Goal: Information Seeking & Learning: Understand process/instructions

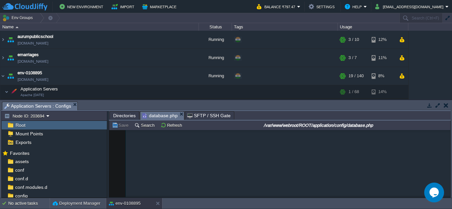
scroll to position [596, 0]
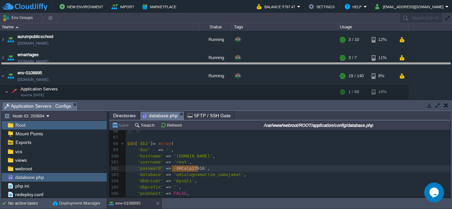
drag, startPoint x: 240, startPoint y: 111, endPoint x: 256, endPoint y: 61, distance: 52.3
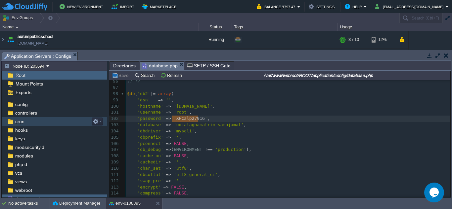
scroll to position [30, 0]
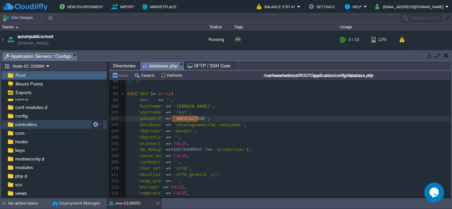
click at [33, 123] on span "controllers" at bounding box center [26, 125] width 24 height 6
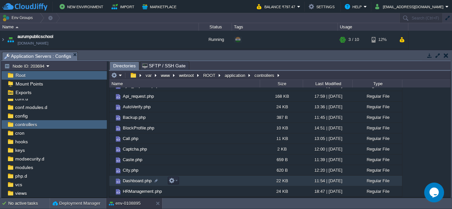
scroll to position [66, 0]
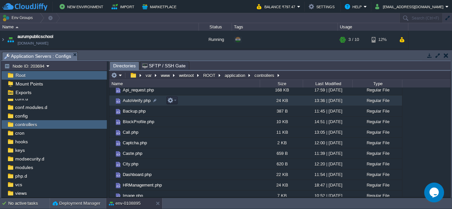
click at [143, 103] on span "AutoVerify.php" at bounding box center [137, 101] width 30 height 6
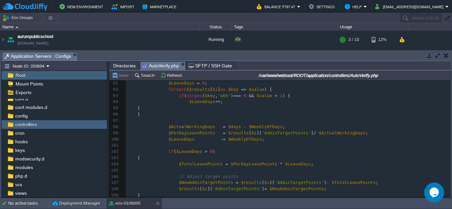
scroll to position [755, 0]
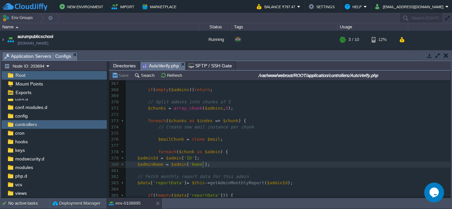
click at [209, 167] on pre "$adminName = $admin [ 'Name' ];" at bounding box center [288, 165] width 325 height 6
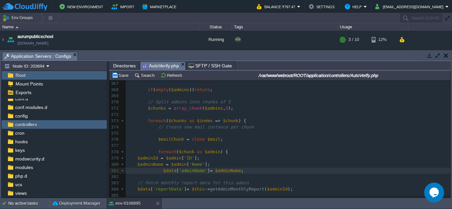
click at [159, 174] on pre "$data [ 'adminName' ] = $adminName ;" at bounding box center [288, 171] width 325 height 6
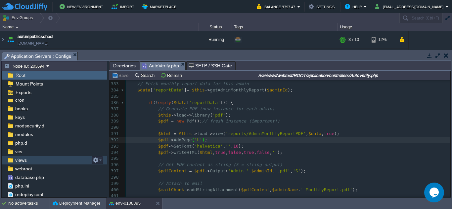
click at [25, 159] on span "views" at bounding box center [21, 160] width 14 height 6
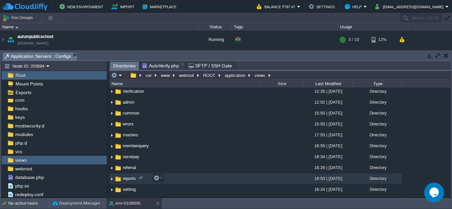
click at [133, 177] on span "reports" at bounding box center [129, 179] width 15 height 6
click at [131, 179] on span "reports" at bounding box center [129, 179] width 15 height 6
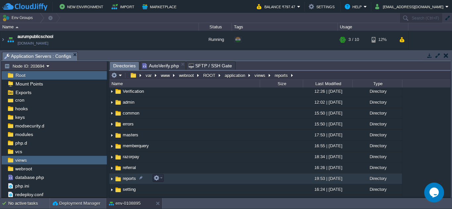
click at [131, 179] on span "reports" at bounding box center [129, 179] width 15 height 6
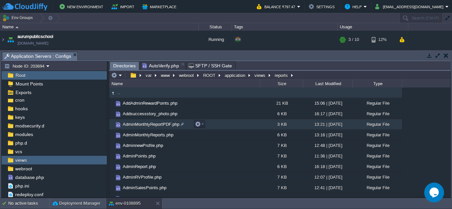
click at [148, 127] on span "AdminMonthlyReportPDF.php" at bounding box center [151, 125] width 59 height 6
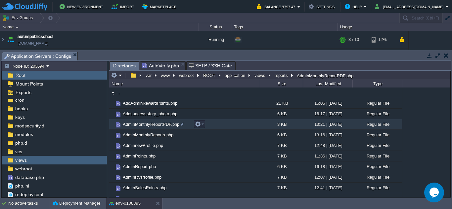
click at [148, 127] on span "AdminMonthlyReportPDF.php" at bounding box center [151, 125] width 59 height 6
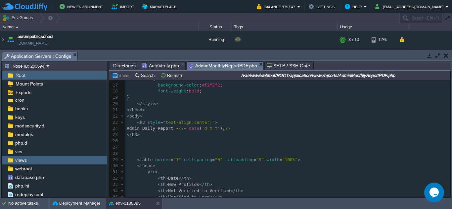
scroll to position [121, 0]
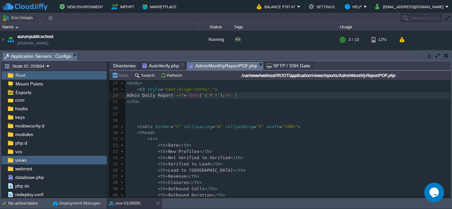
click at [239, 97] on pre "Admin Daily Report - <? = date ( 'd M Y' ); ?>" at bounding box center [287, 96] width 325 height 6
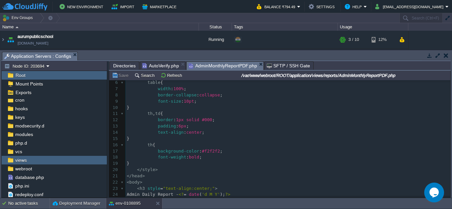
scroll to position [40, 0]
